Goal: Find specific page/section: Find specific page/section

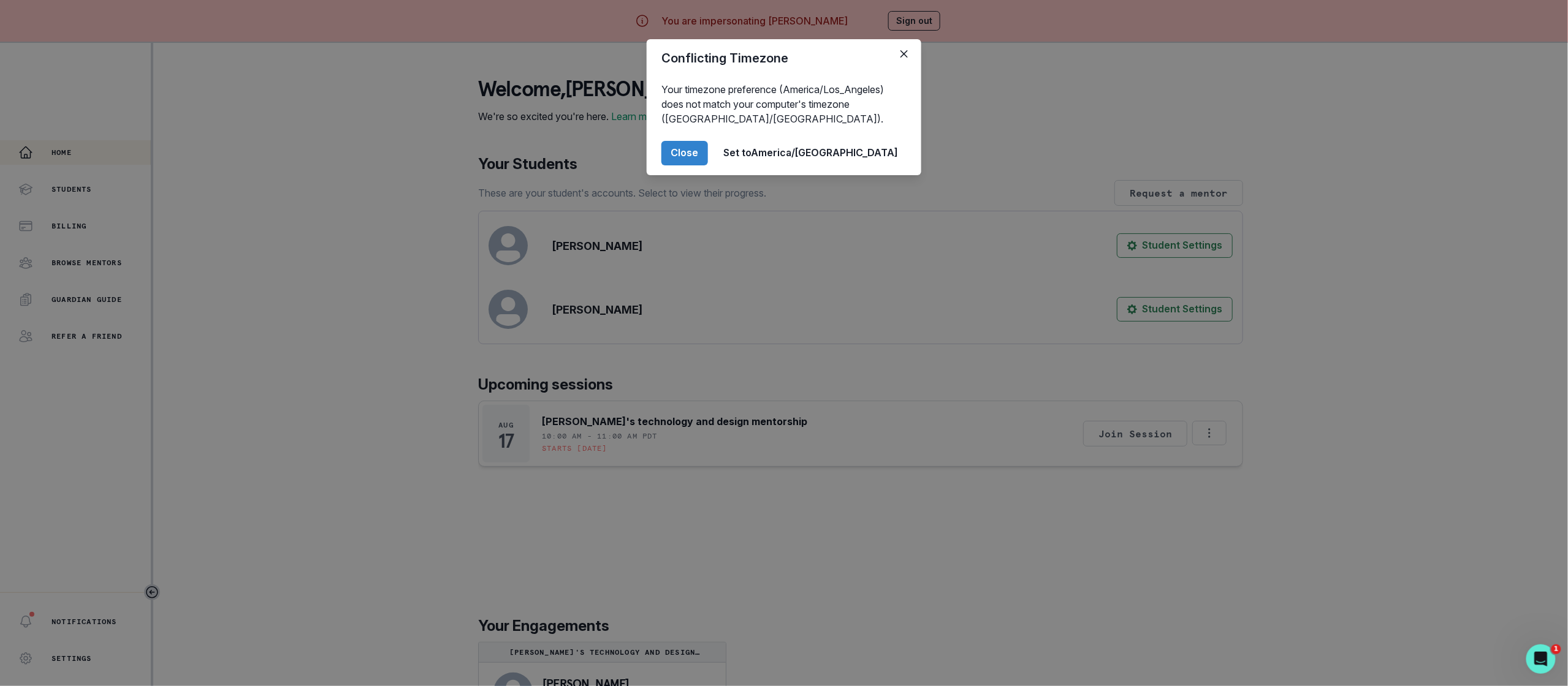
click at [451, 393] on div "Conflicting Timezone Your timezone preference (America/Los_Angeles) does not ma…" at bounding box center [784, 343] width 1568 height 686
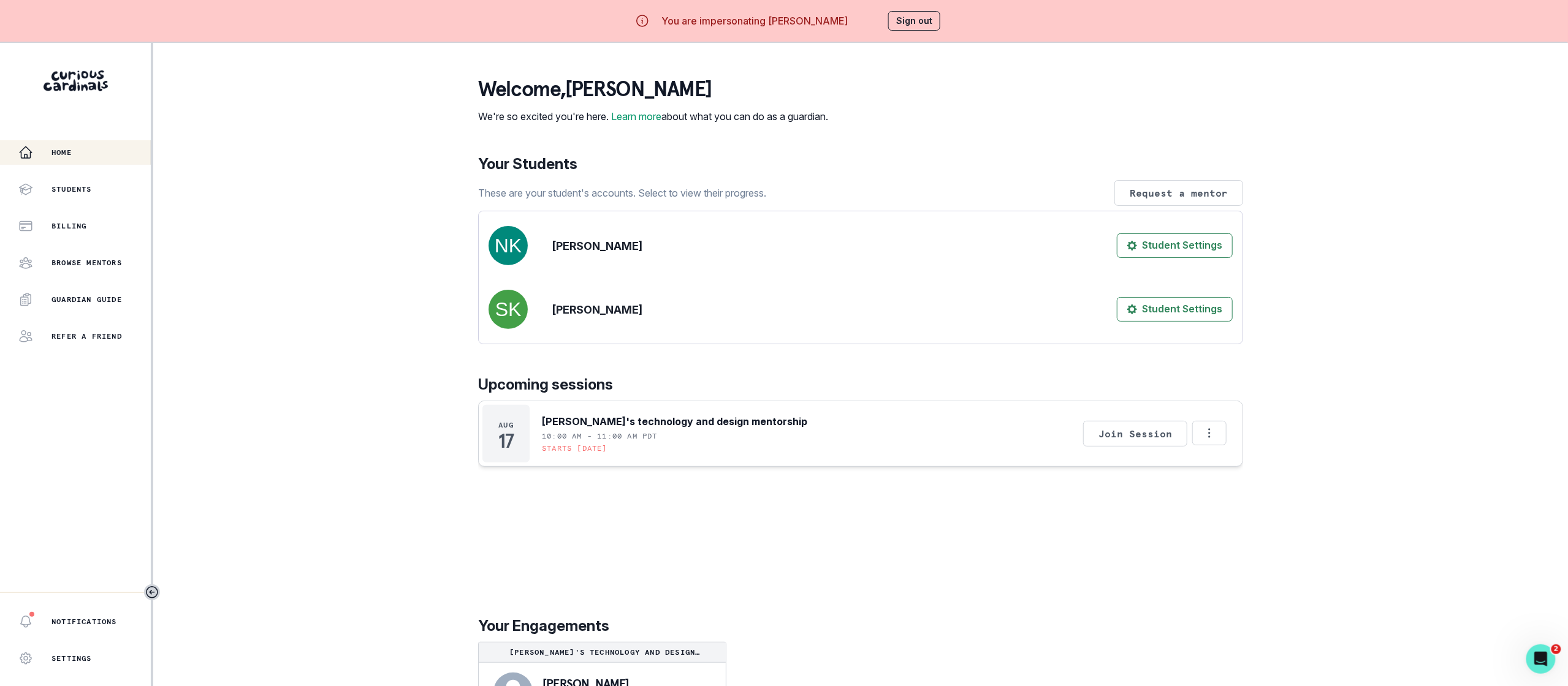
scroll to position [43, 0]
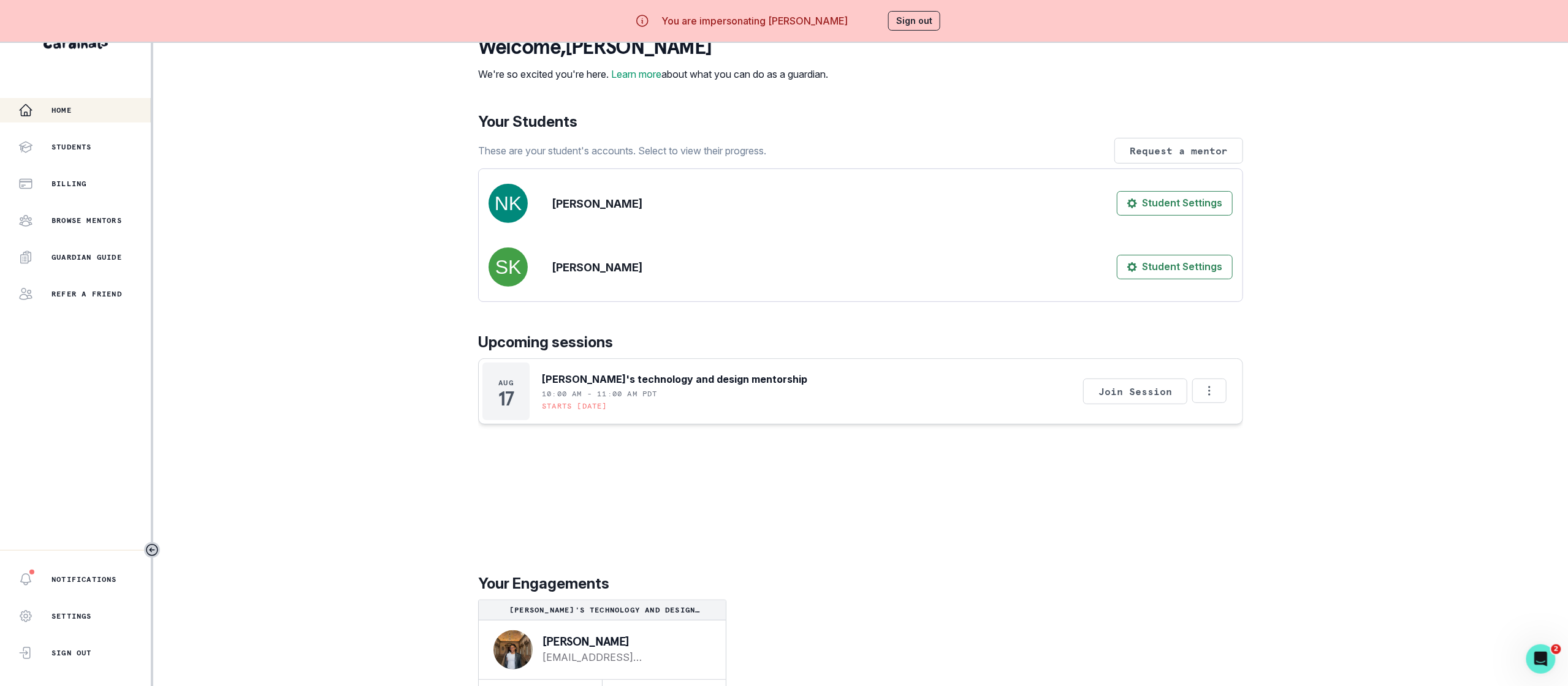
click at [561, 648] on p "[PERSON_NAME]" at bounding box center [623, 641] width 164 height 12
copy p "[PERSON_NAME]"
click at [926, 25] on button "Sign out" at bounding box center [914, 21] width 52 height 19
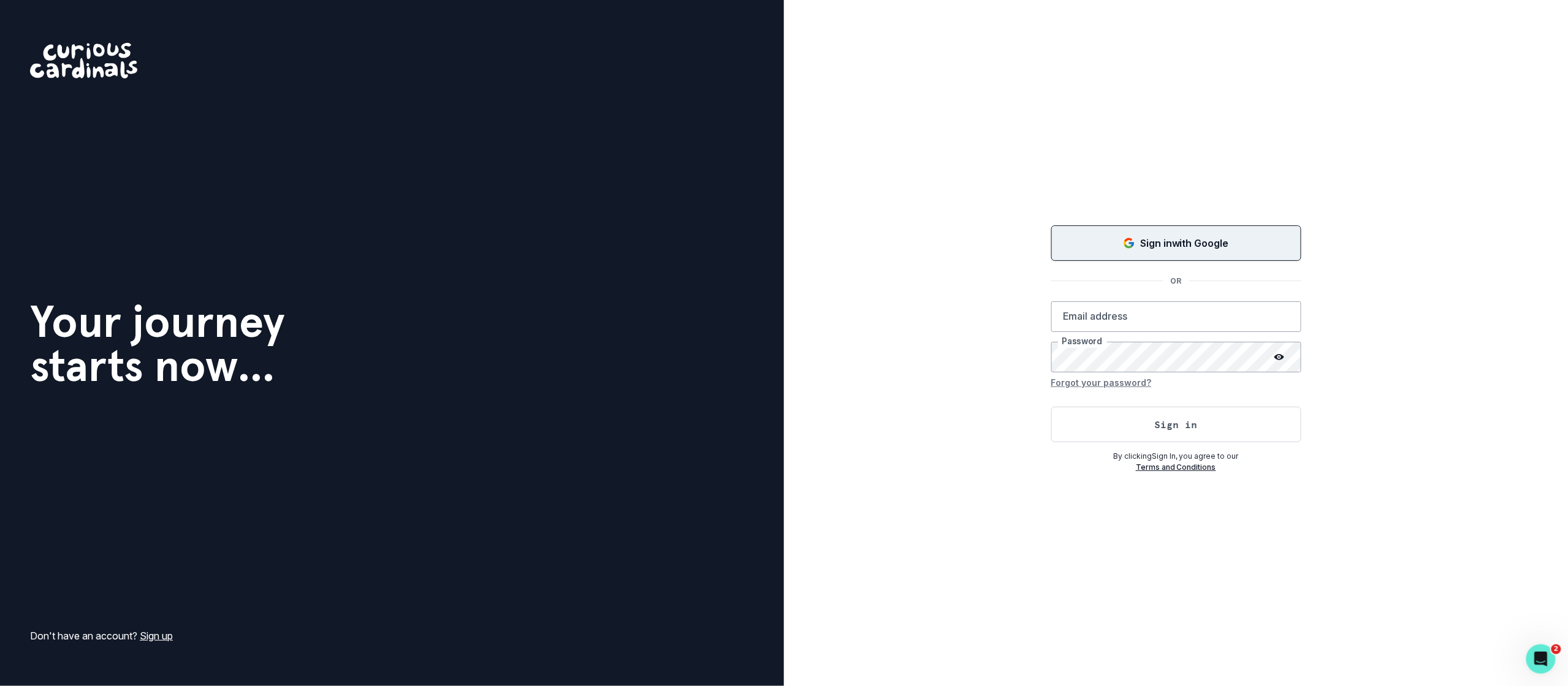
click at [1114, 259] on button "Sign in with Google" at bounding box center [1176, 243] width 250 height 36
